Goal: Information Seeking & Learning: Learn about a topic

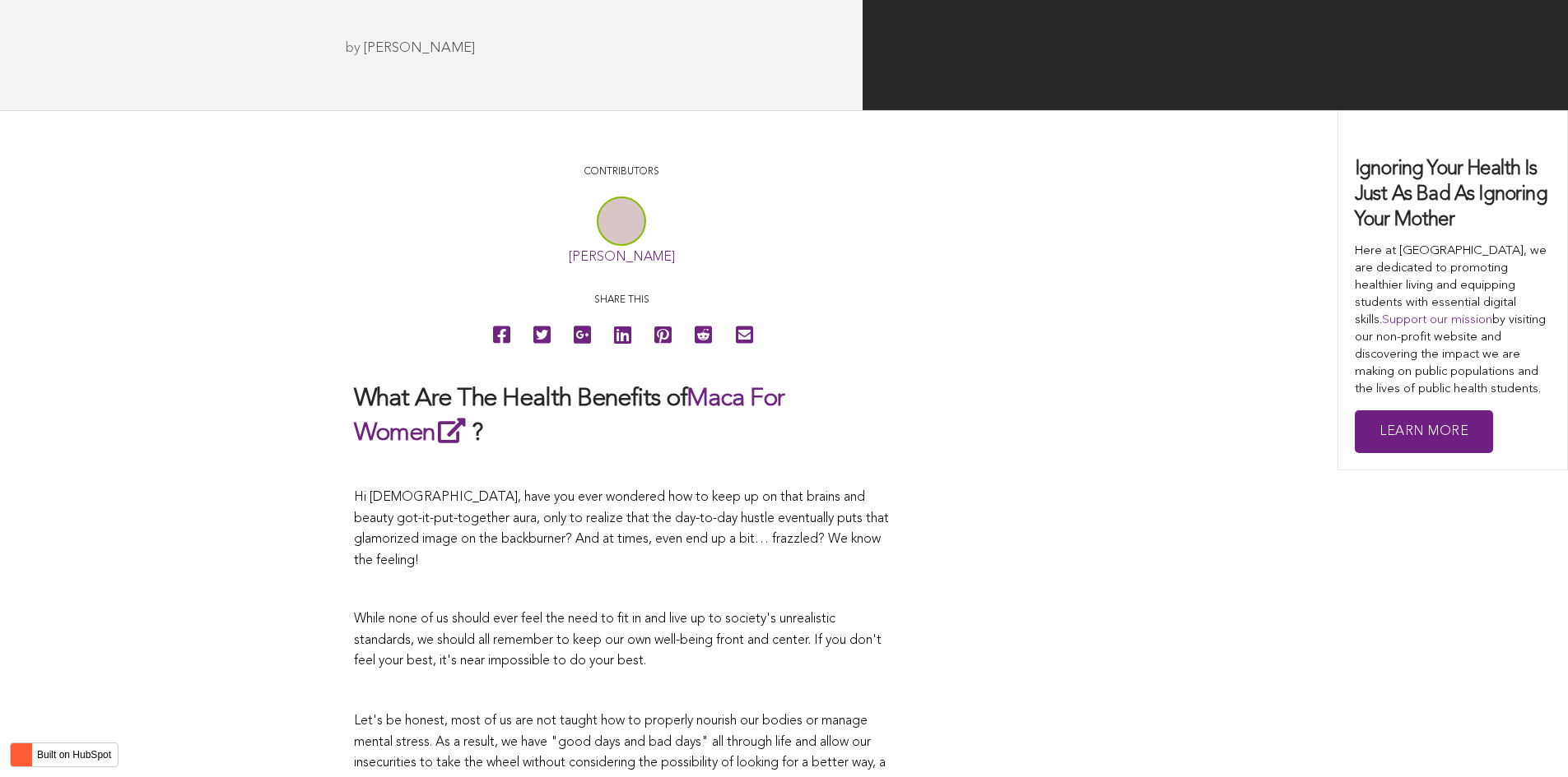
scroll to position [2754, 0]
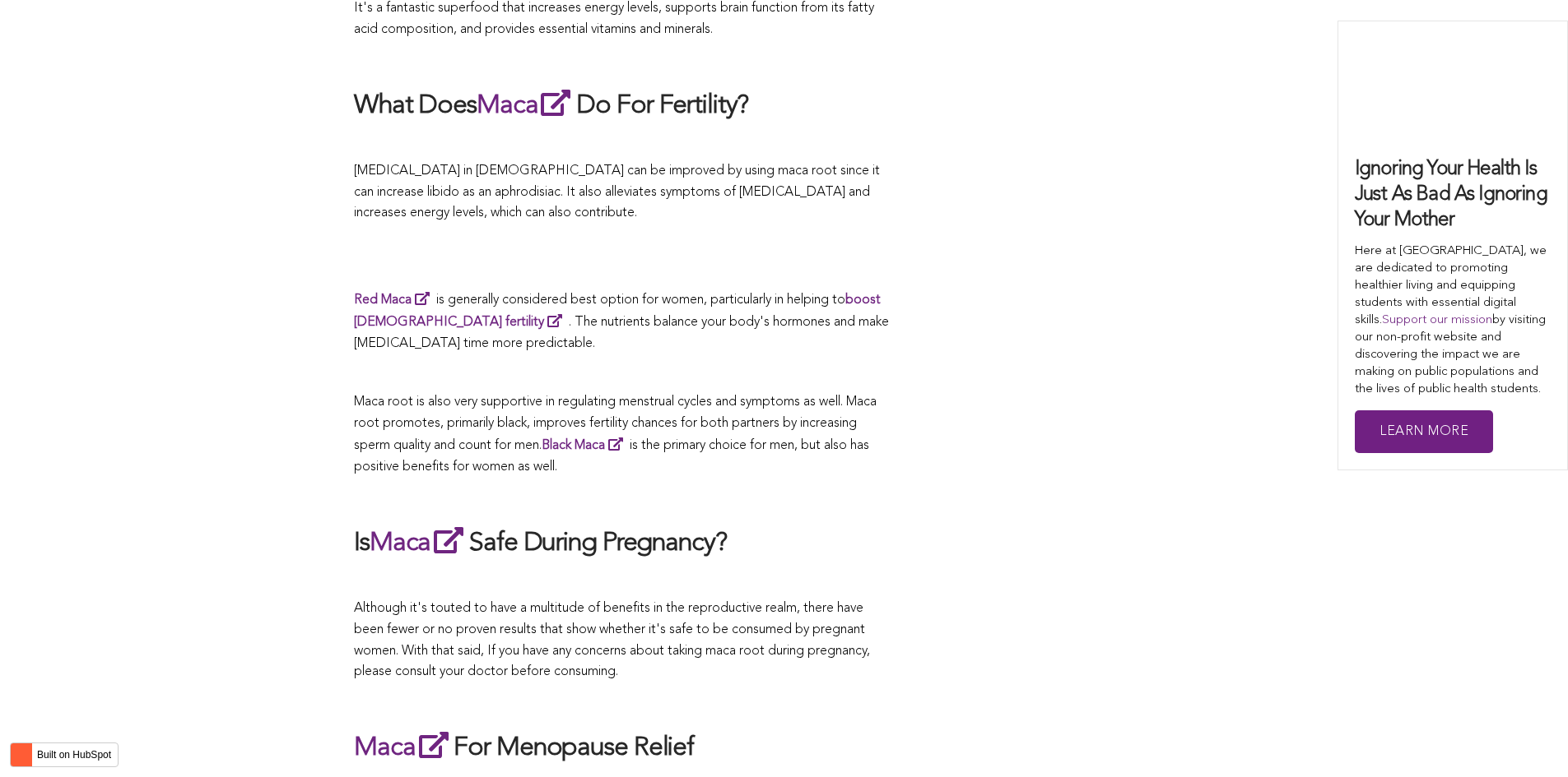
click at [752, 599] on p "Although it's touted to have a multitude of benefits in the reproductive realm,…" at bounding box center [621, 640] width 535 height 84
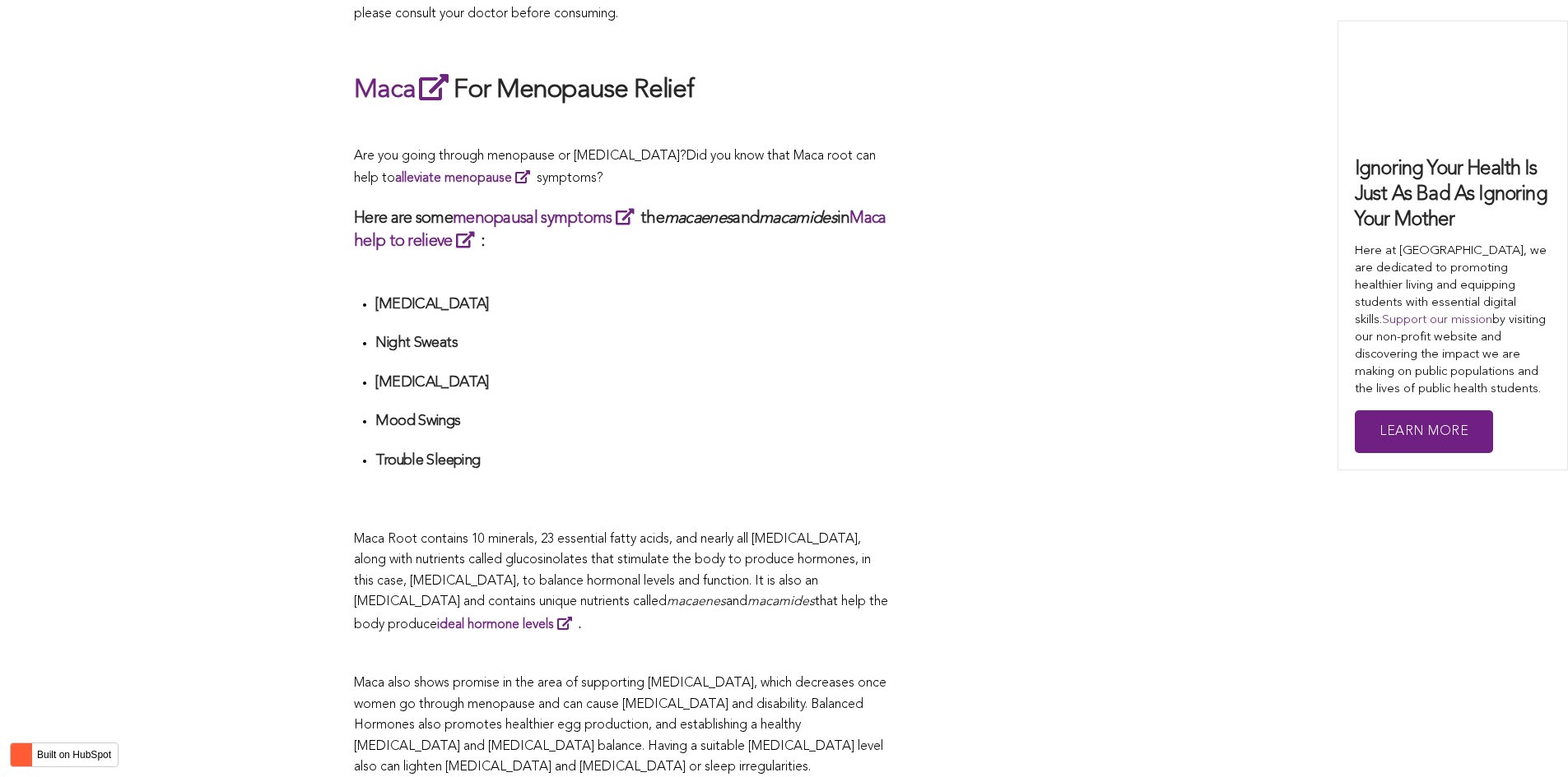
scroll to position [4625, 0]
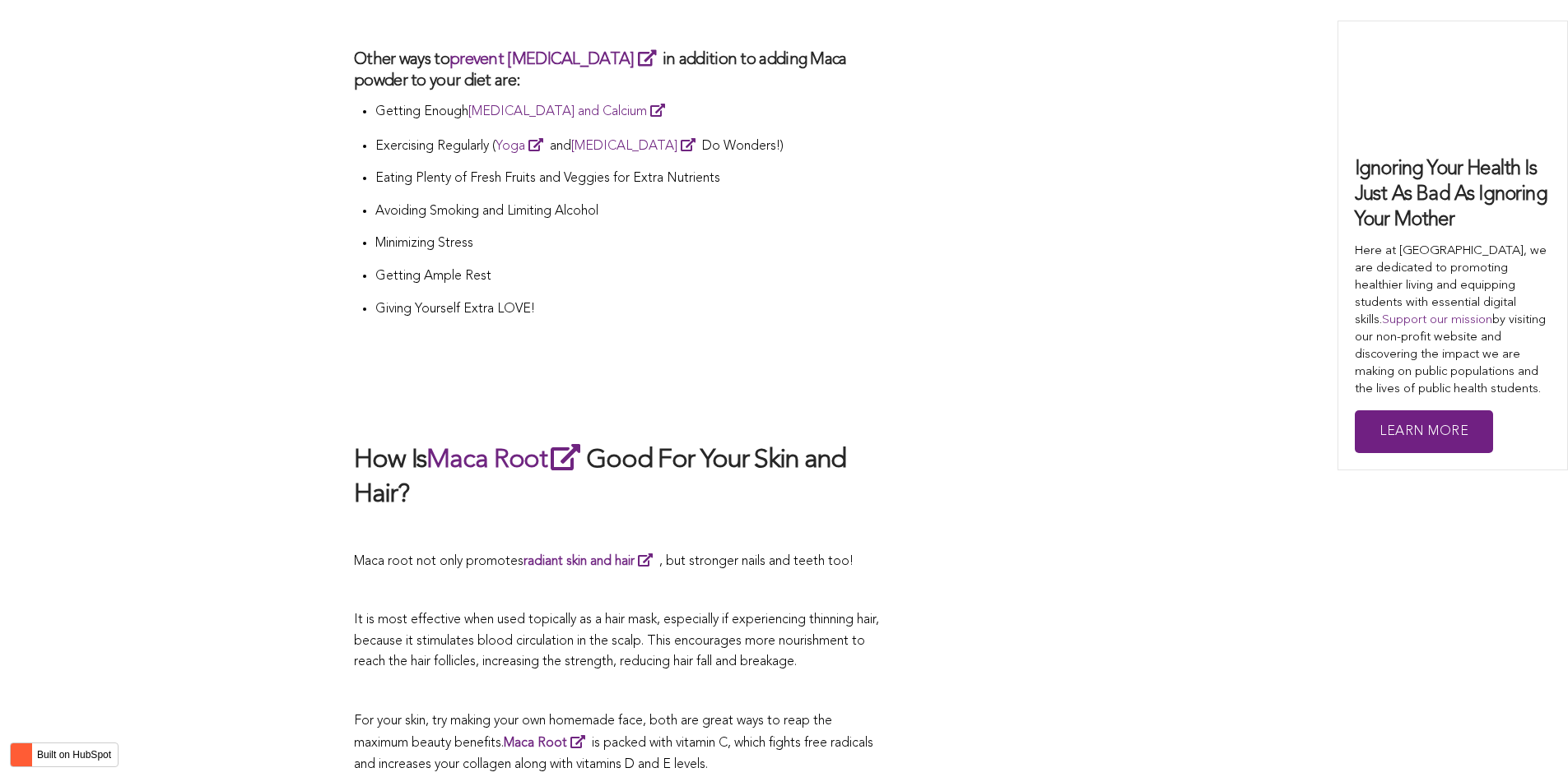
click at [741, 441] on h2 "How Is Maca Root Good For Your Skin and Hair?" at bounding box center [621, 476] width 535 height 72
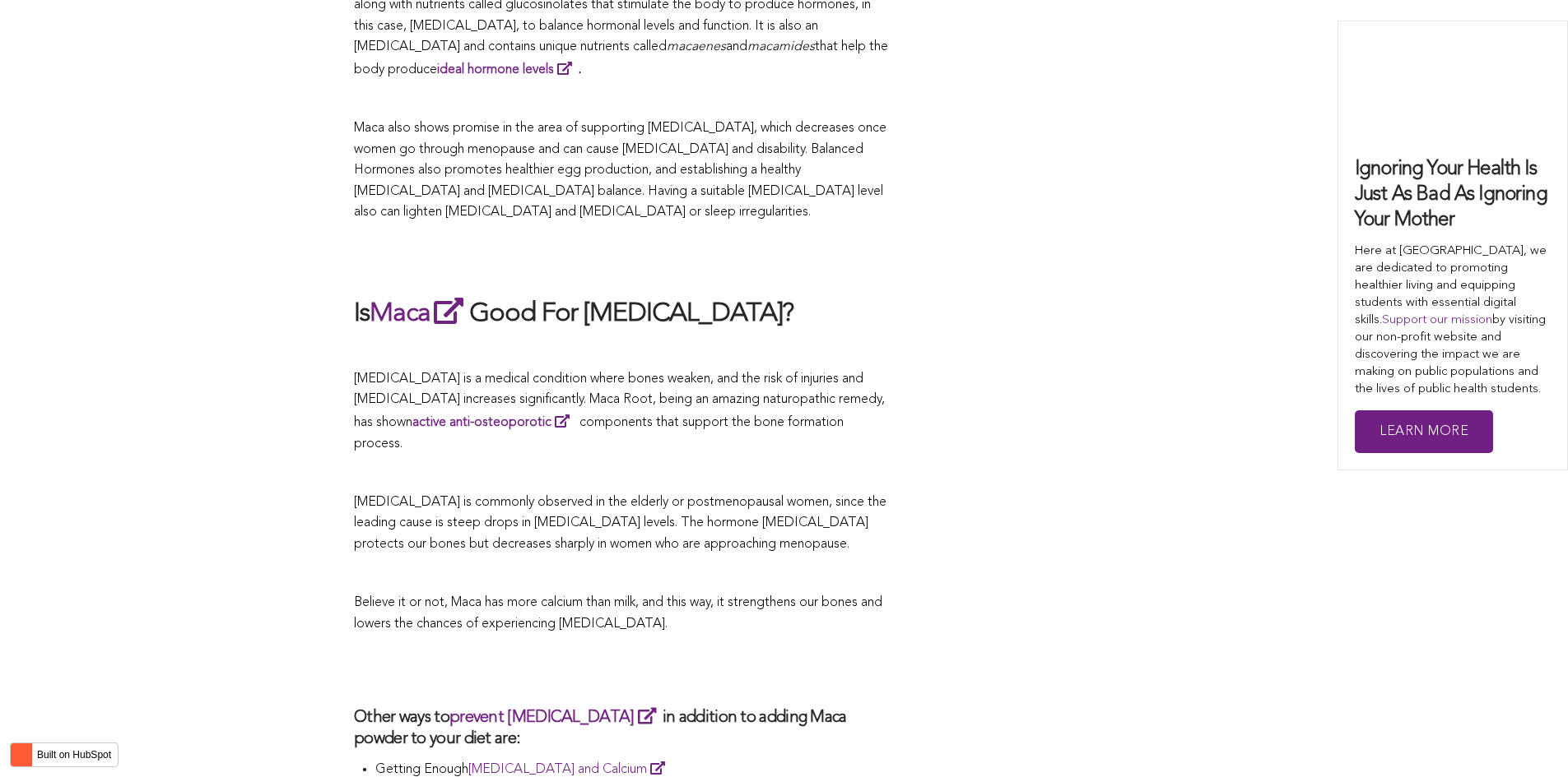
scroll to position [3885, 0]
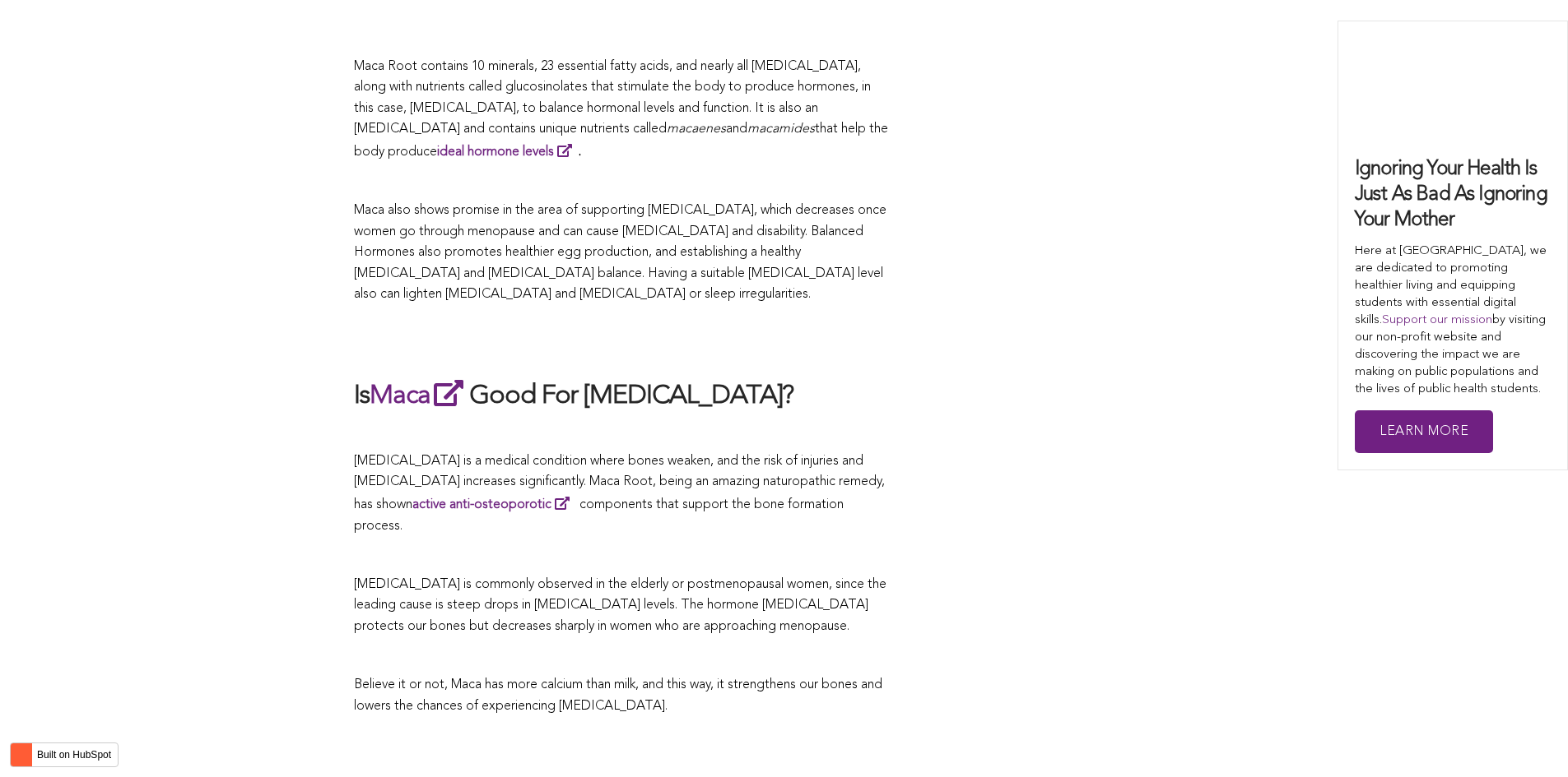
click at [797, 4] on li "Trouble Sleeping" at bounding box center [632, 8] width 514 height 59
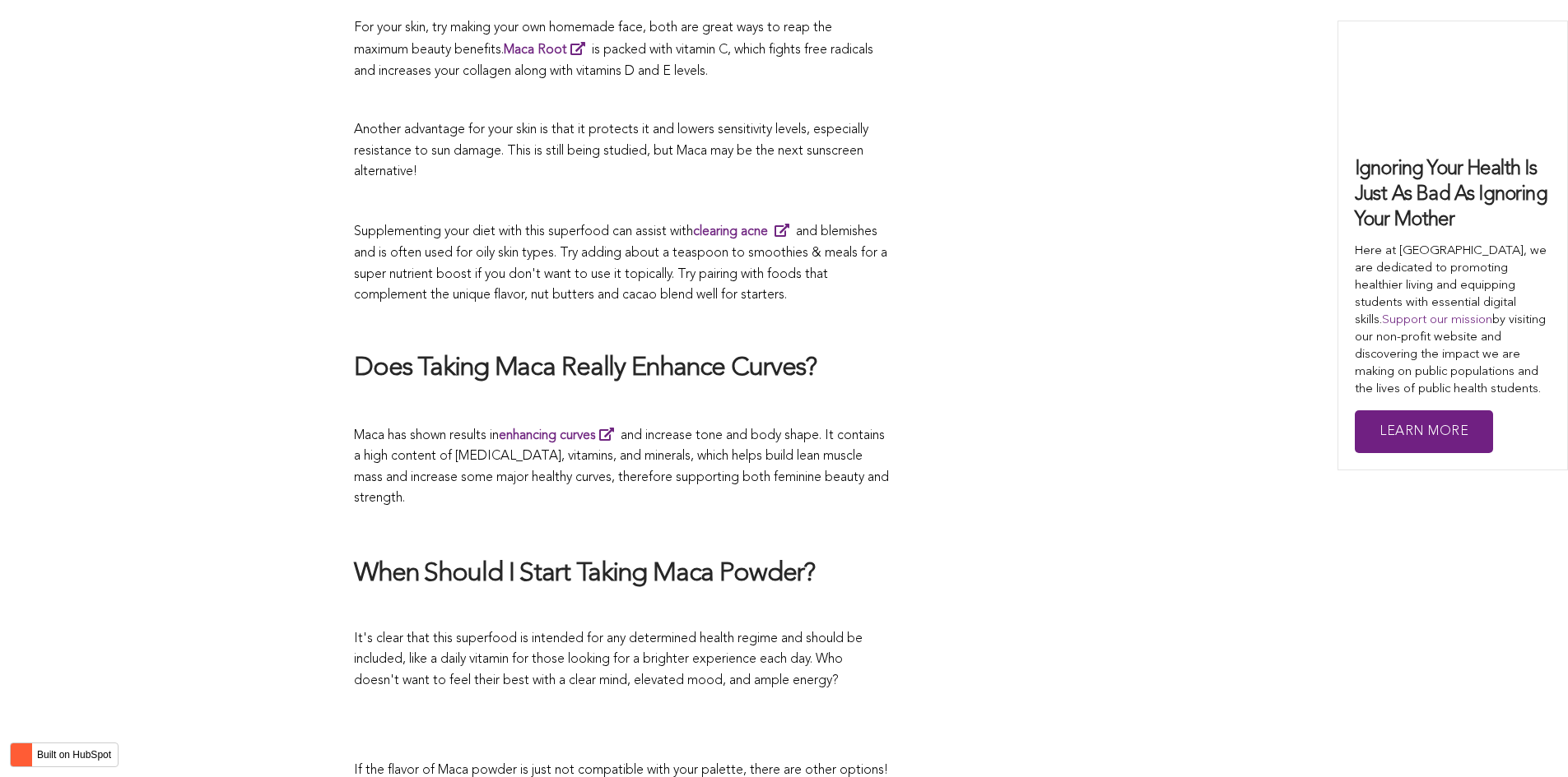
click at [871, 429] on span "Maca has shown results in enhancing curves and increase tone and body shape. It…" at bounding box center [621, 467] width 535 height 76
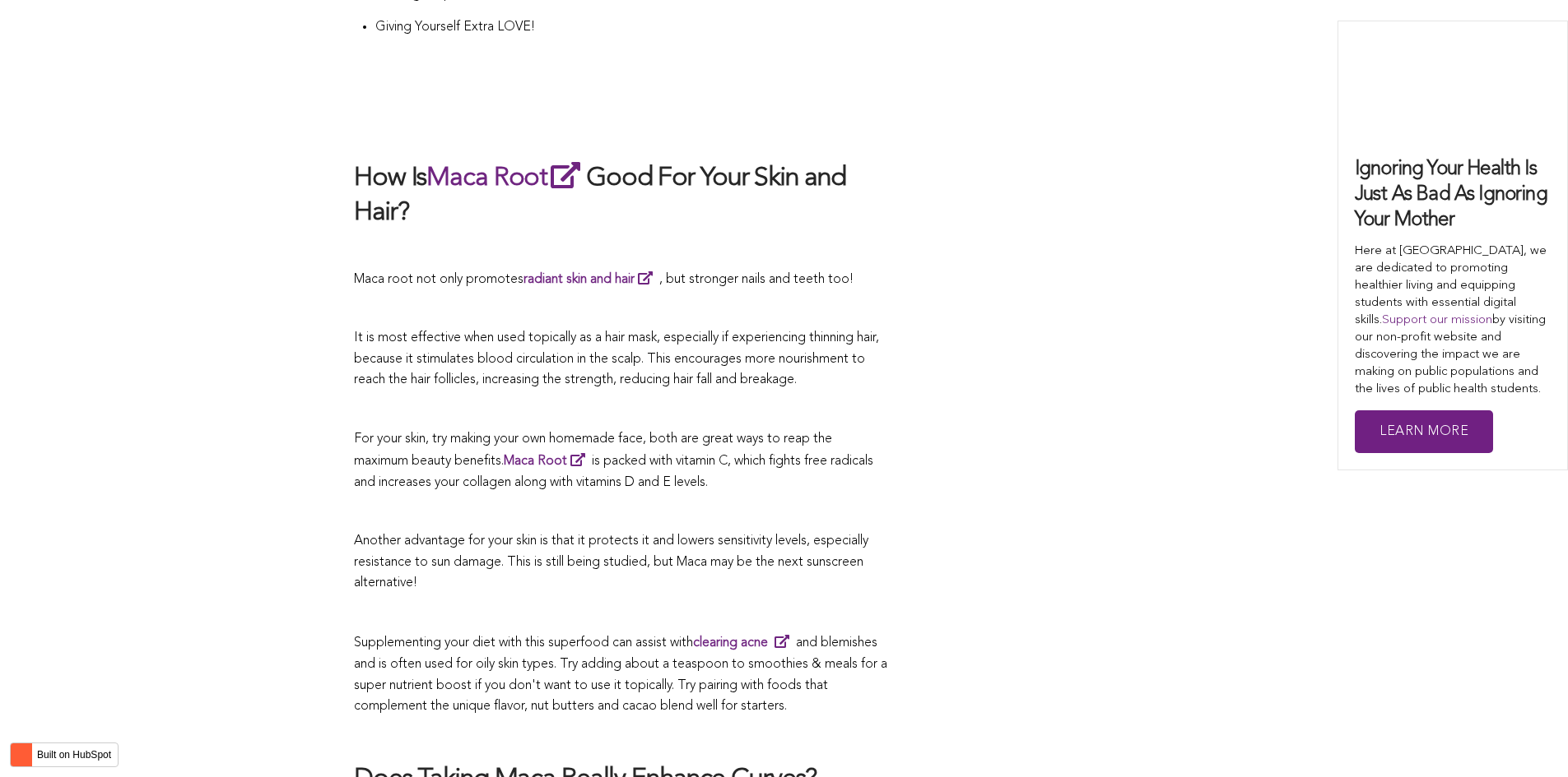
scroll to position [5949, 0]
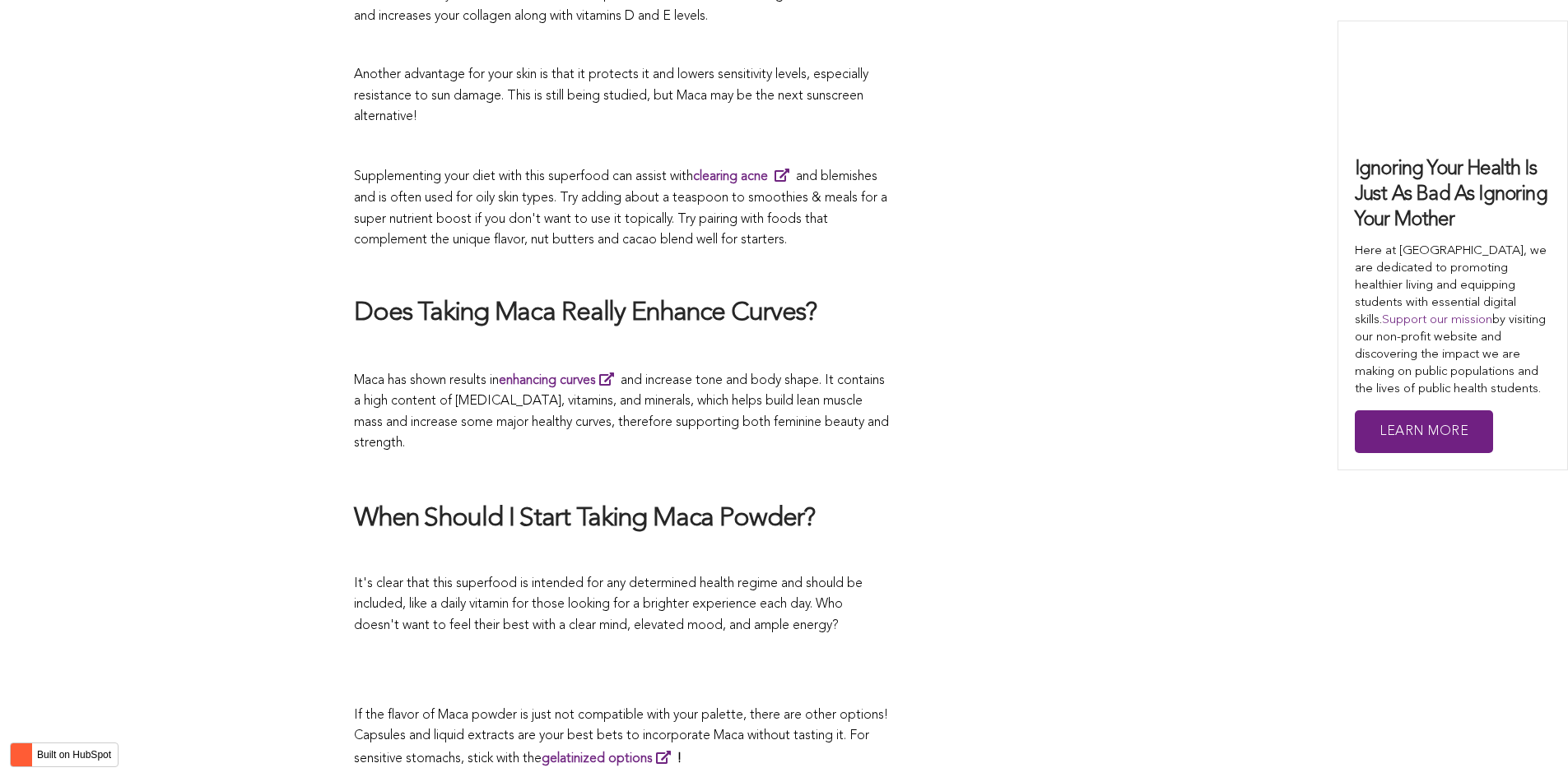
scroll to position [3152, 0]
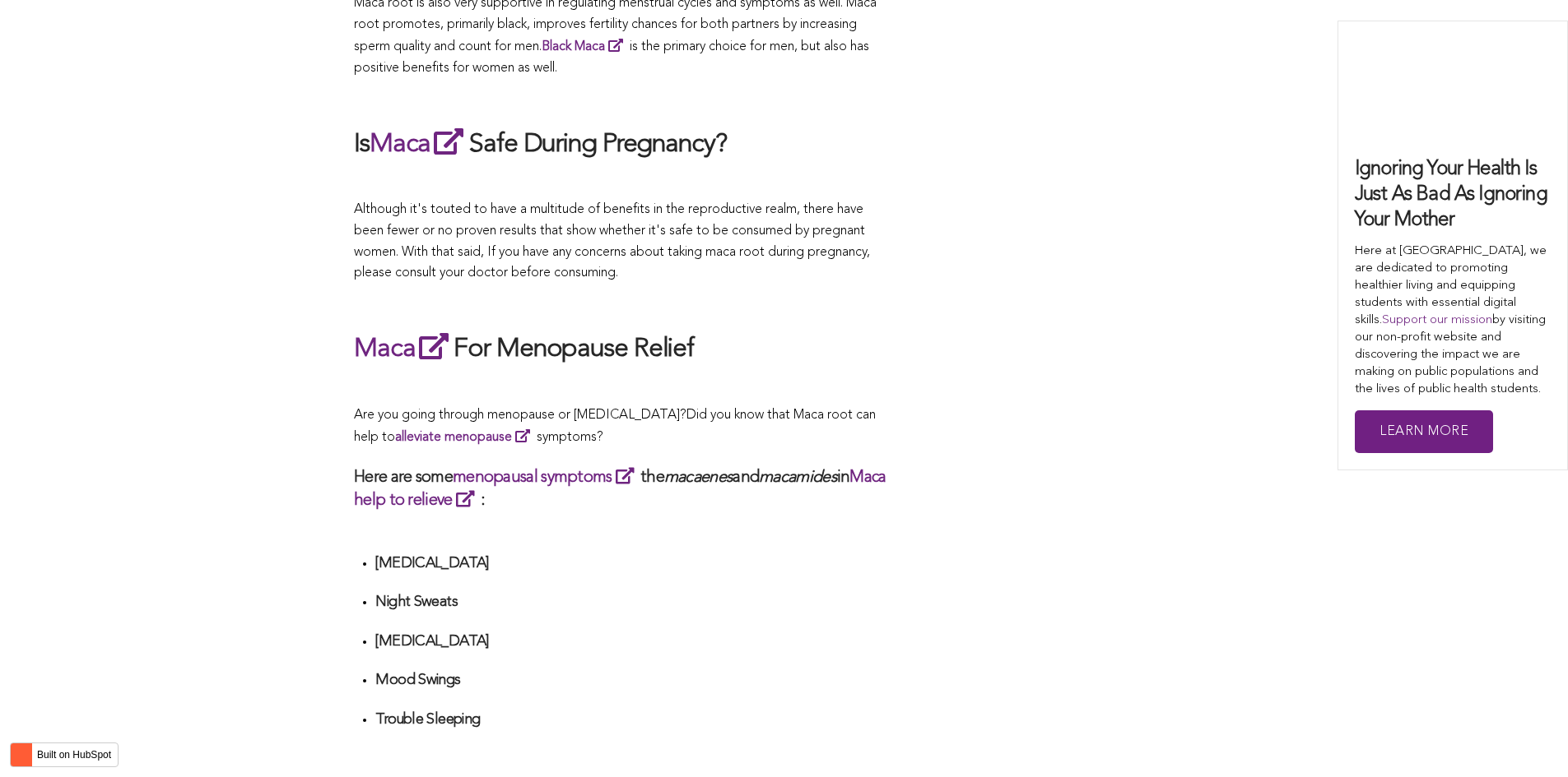
click at [794, 409] on span "Did you know that Maca root can help to alleviate menopause symptoms?" at bounding box center [615, 427] width 522 height 36
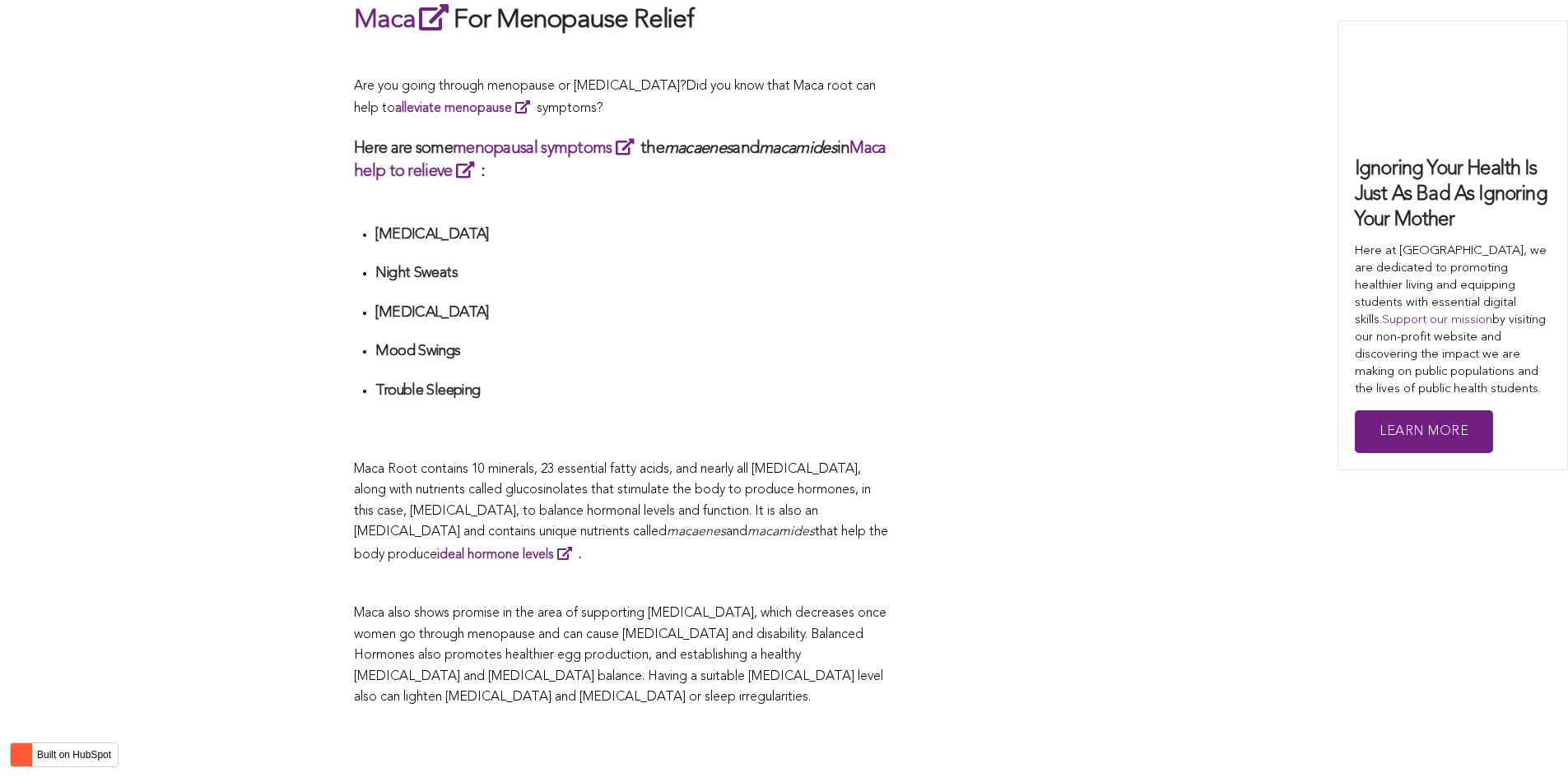
scroll to position [3400, 0]
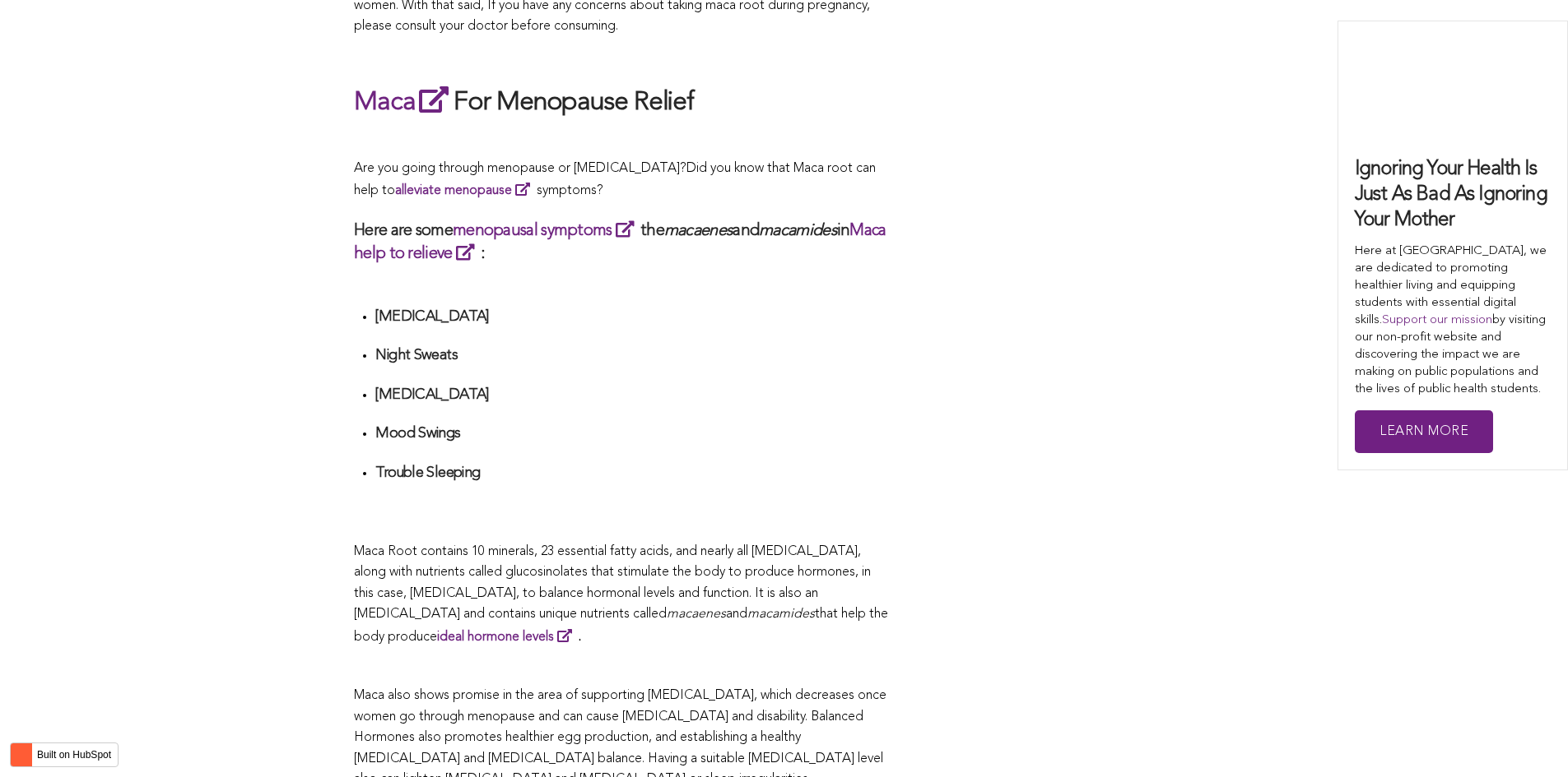
click at [565, 130] on p at bounding box center [621, 140] width 535 height 21
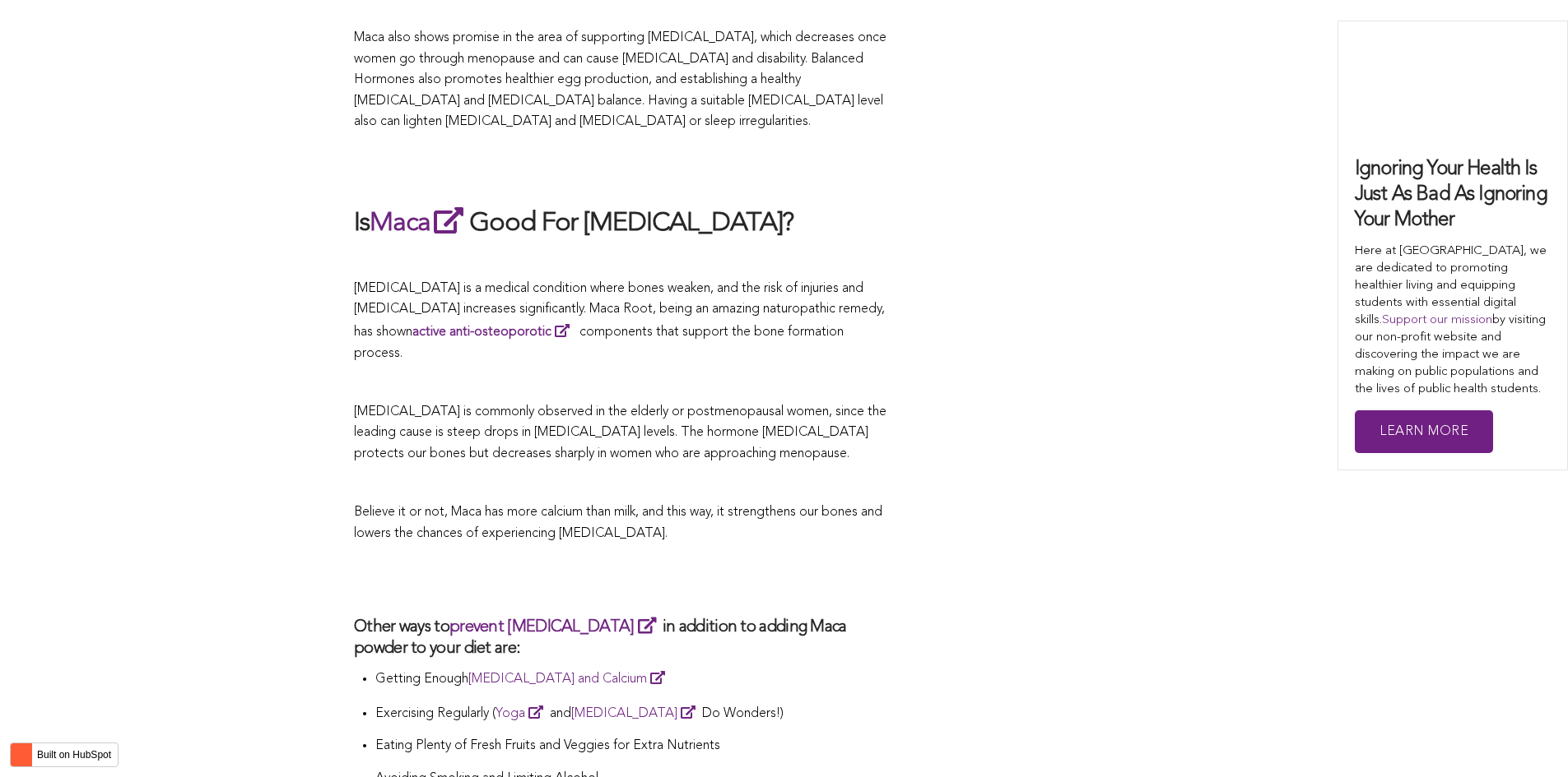
scroll to position [4140, 0]
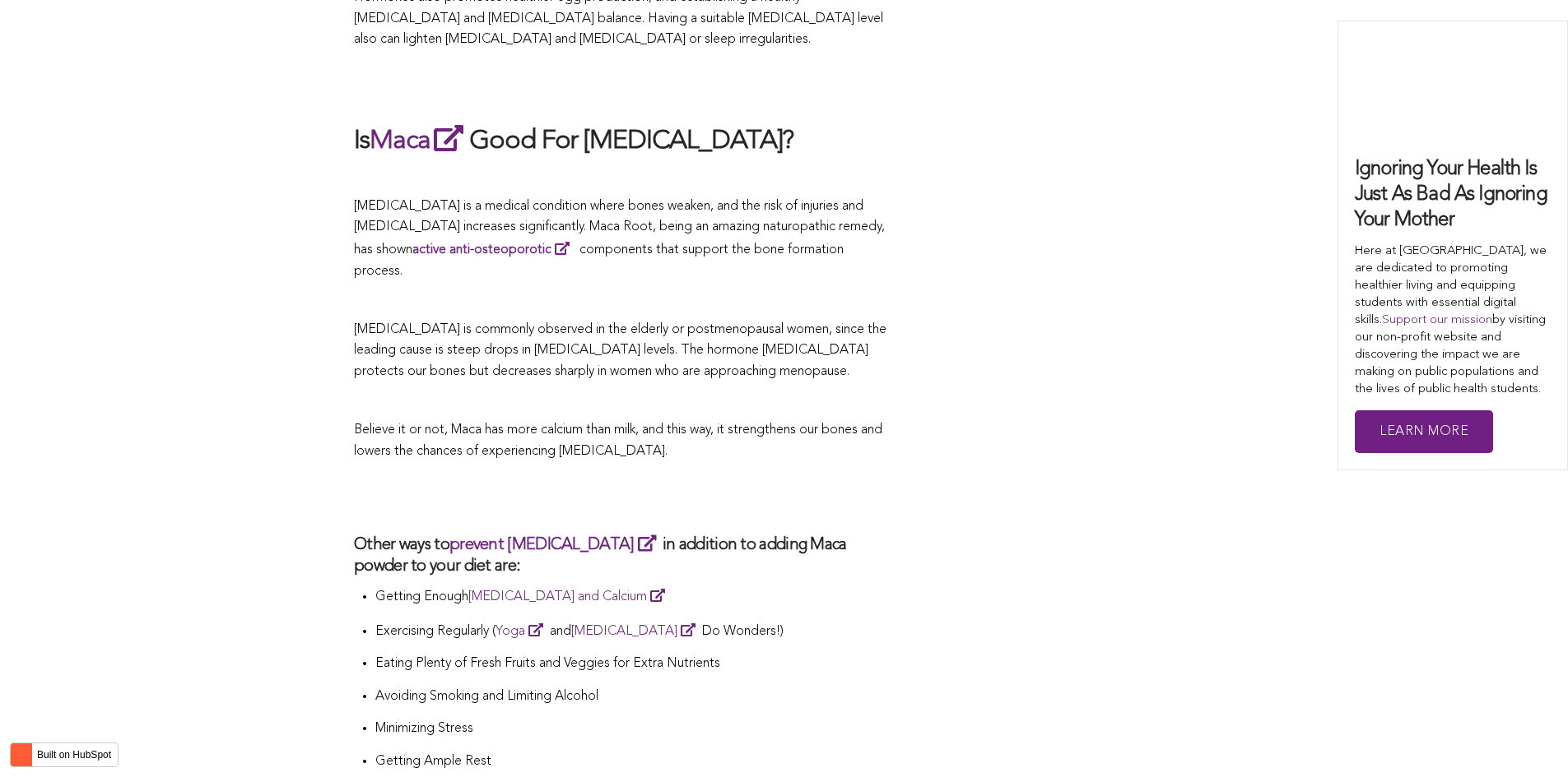
click at [699, 687] on p "Avoiding Smoking and Limiting Alcohol" at bounding box center [632, 697] width 514 height 21
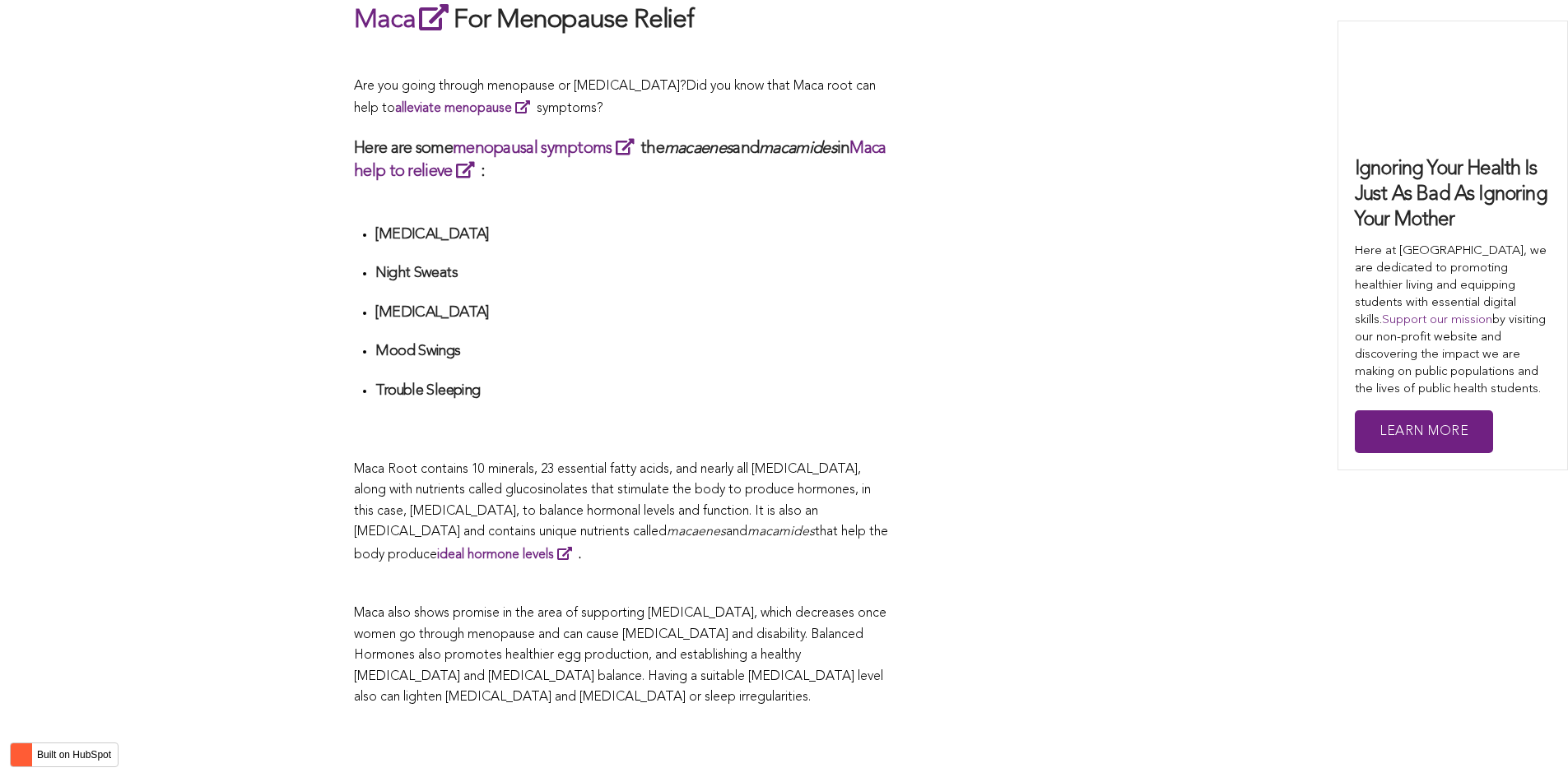
scroll to position [3020, 0]
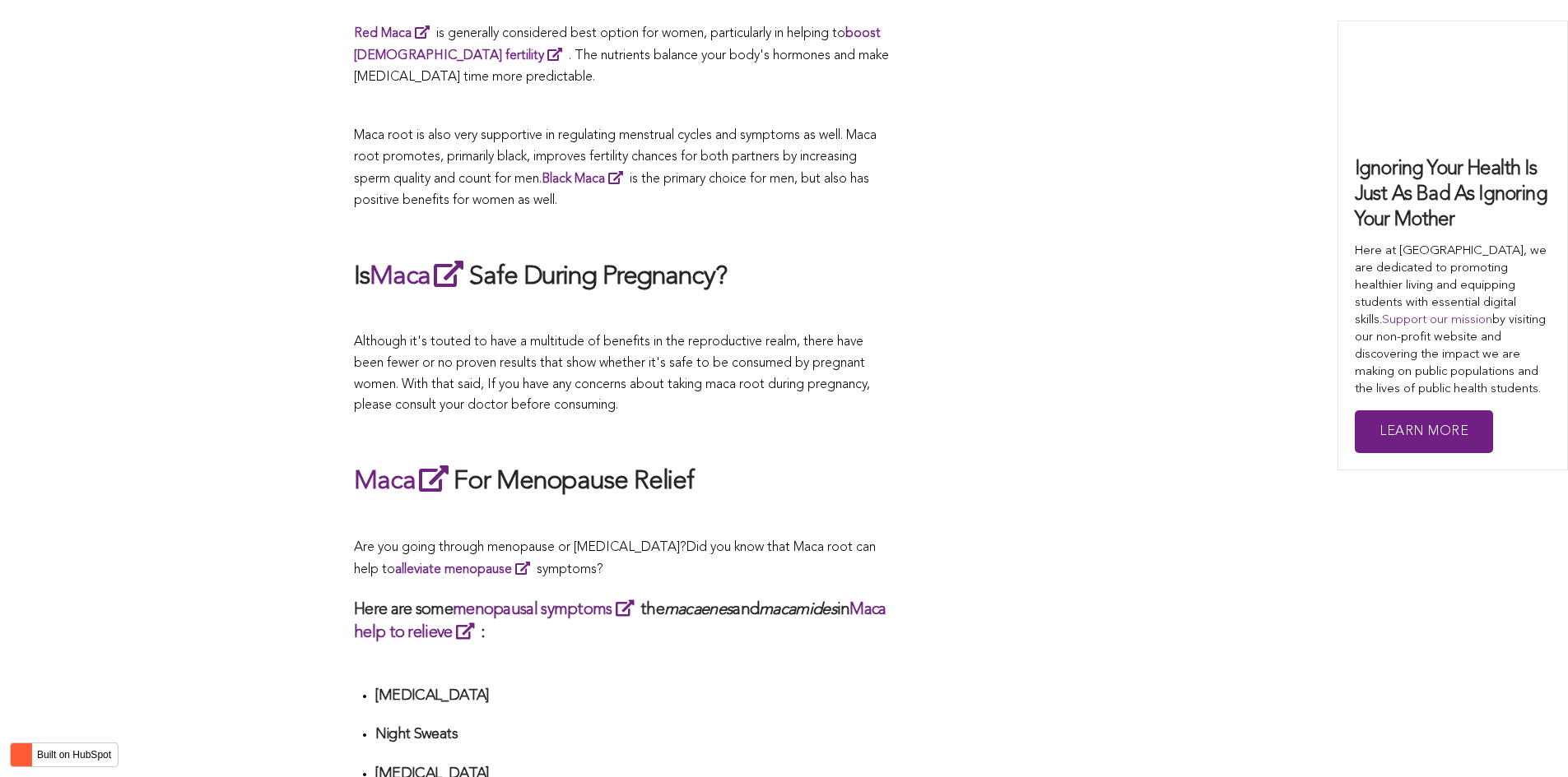
click at [603, 388] on span "Although it's touted to have a multitude of benefits in the reproductive realm,…" at bounding box center [611, 373] width 516 height 76
click at [697, 541] on span "Did you know that Maca root can help to alleviate menopause symptoms?" at bounding box center [615, 559] width 522 height 36
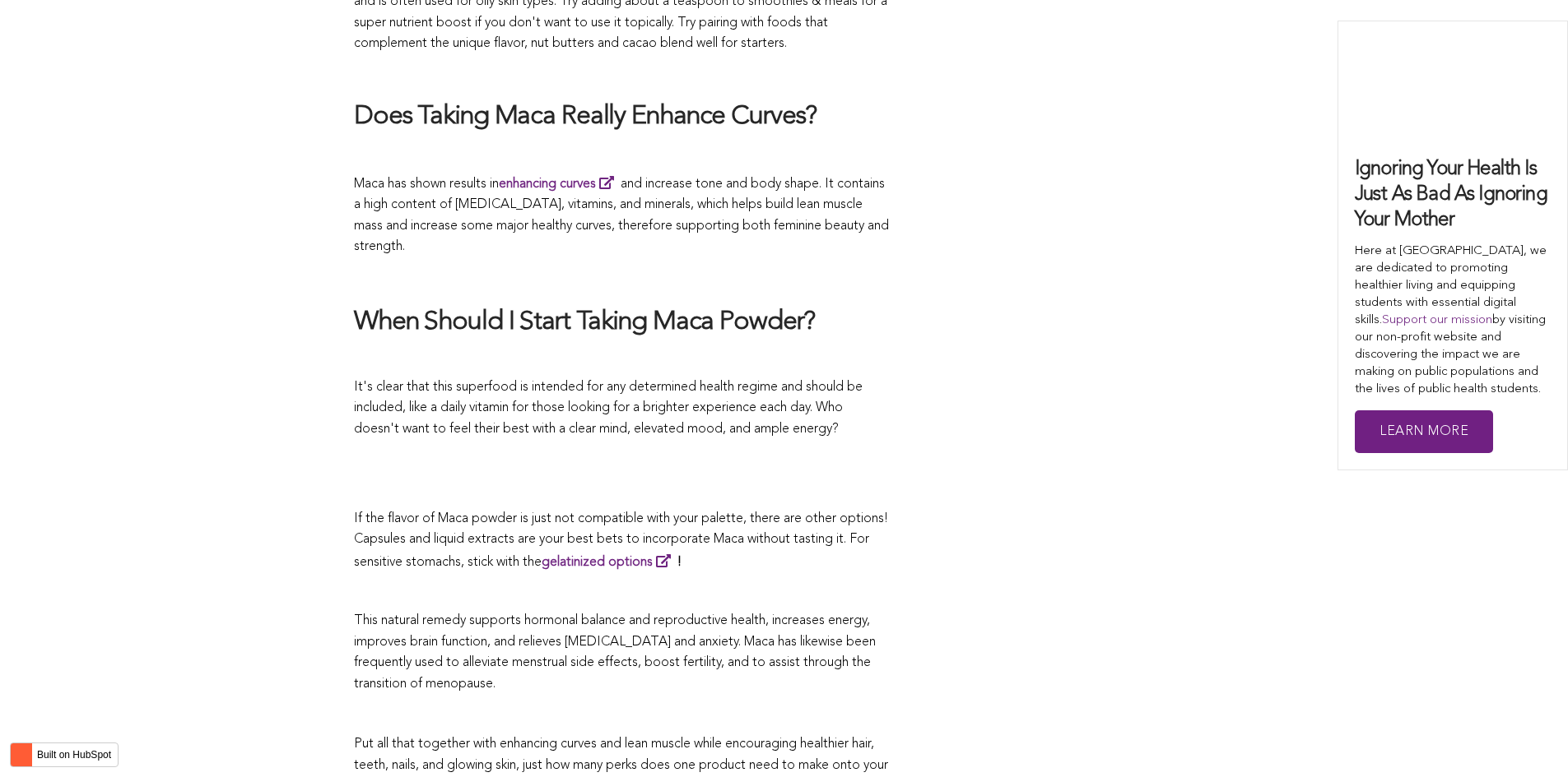
scroll to position [4144, 0]
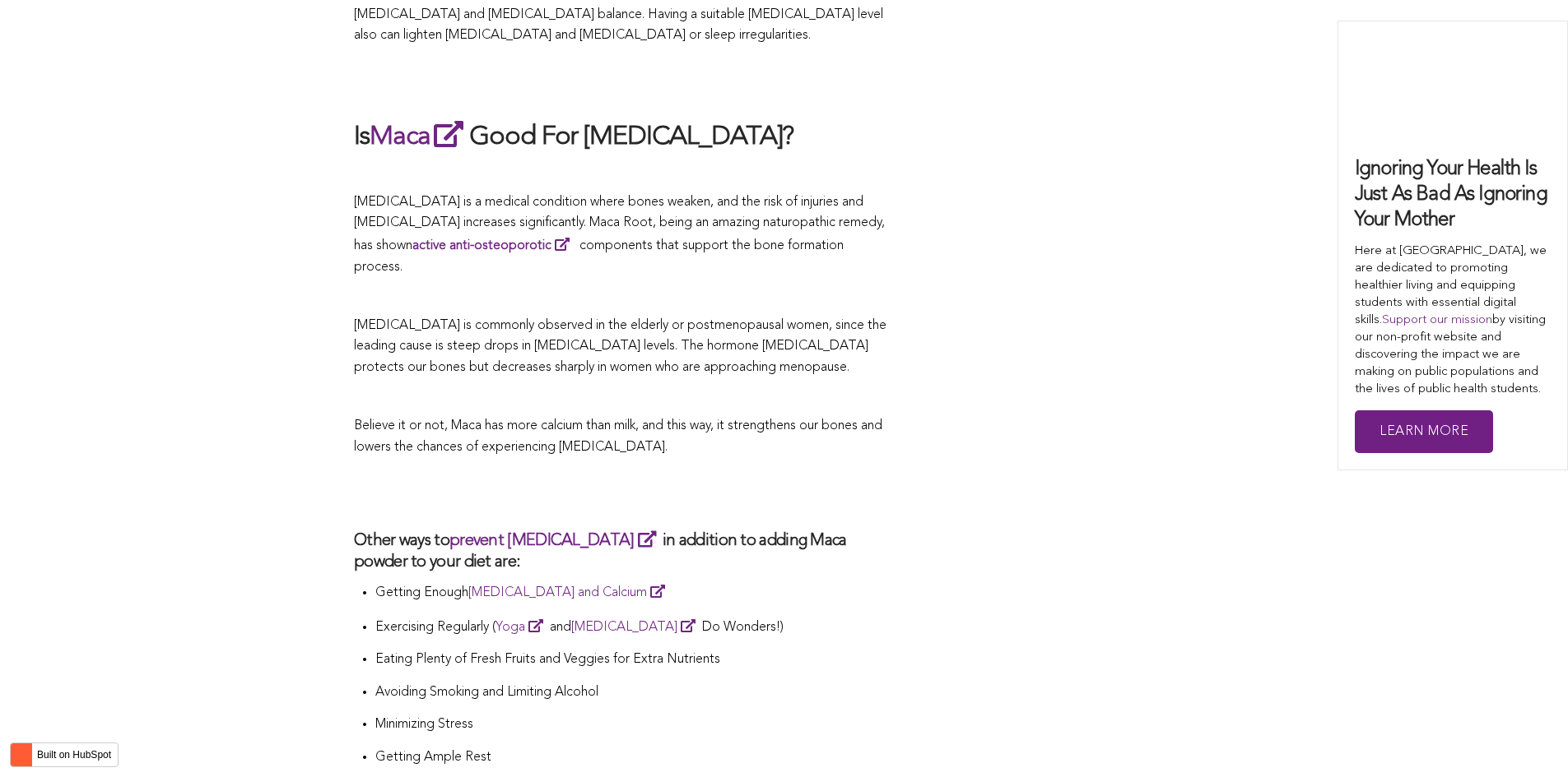
click at [838, 416] on p "Believe it or not, Maca has more calcium than milk, and this way, it strengthen…" at bounding box center [621, 436] width 535 height 42
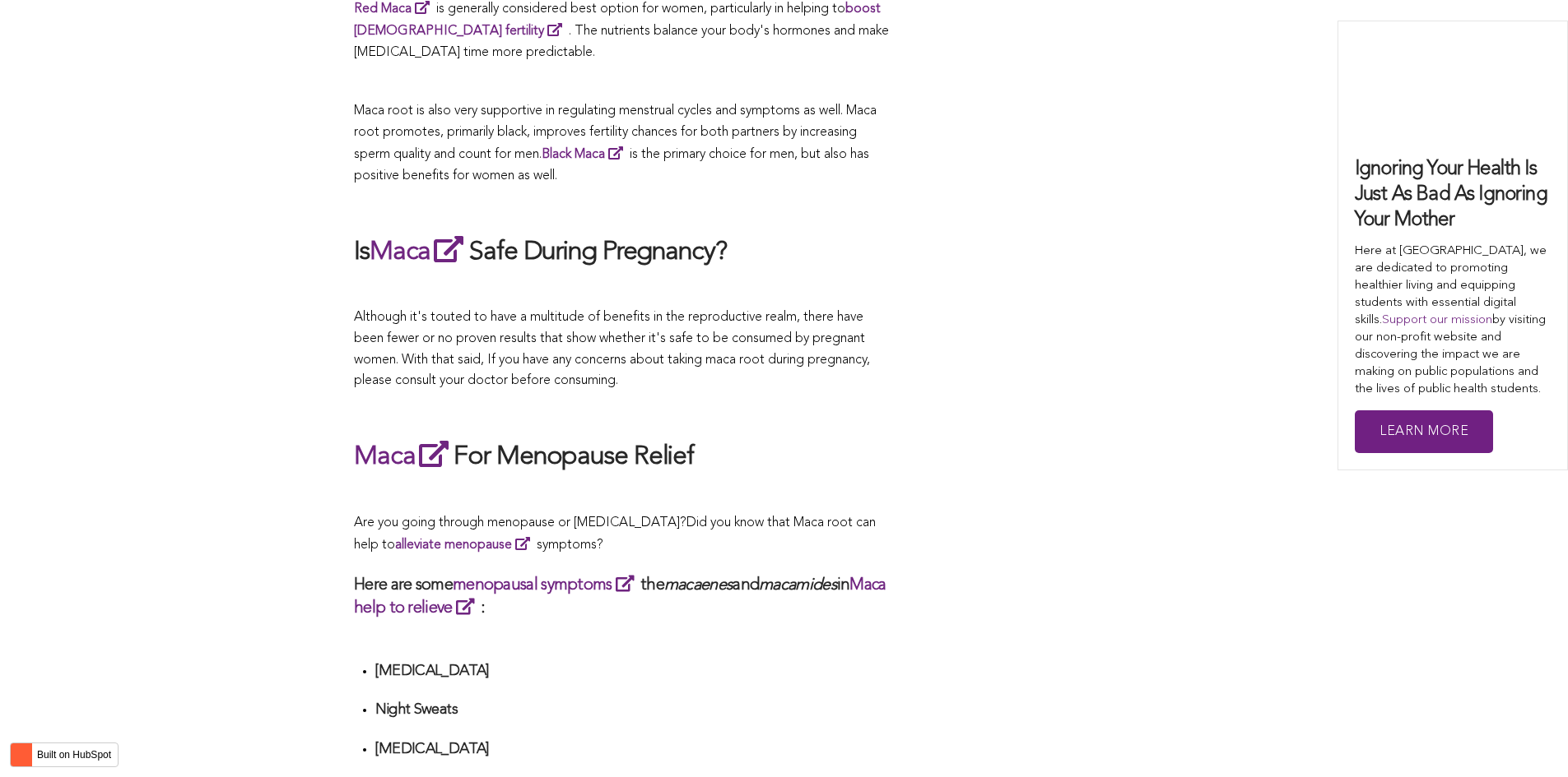
click at [813, 401] on p at bounding box center [621, 412] width 535 height 21
